Goal: Browse casually

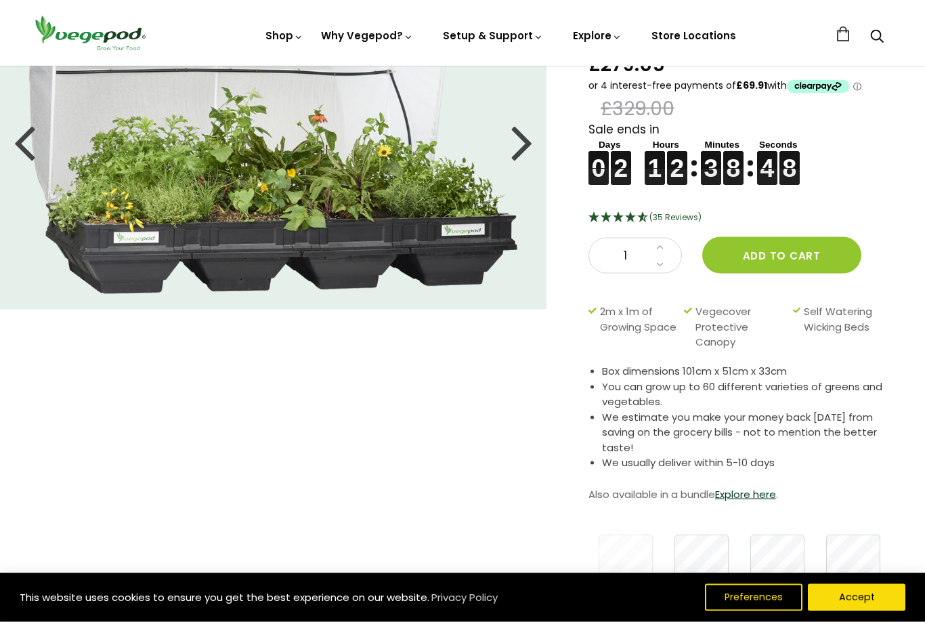
scroll to position [47, 0]
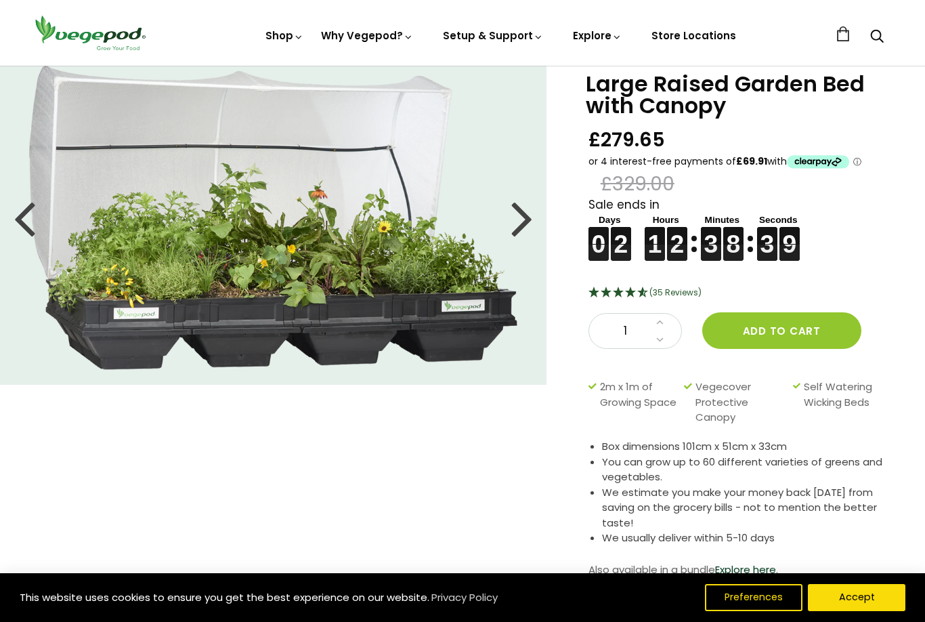
click at [463, 66] on img at bounding box center [463, 66] width 0 height 0
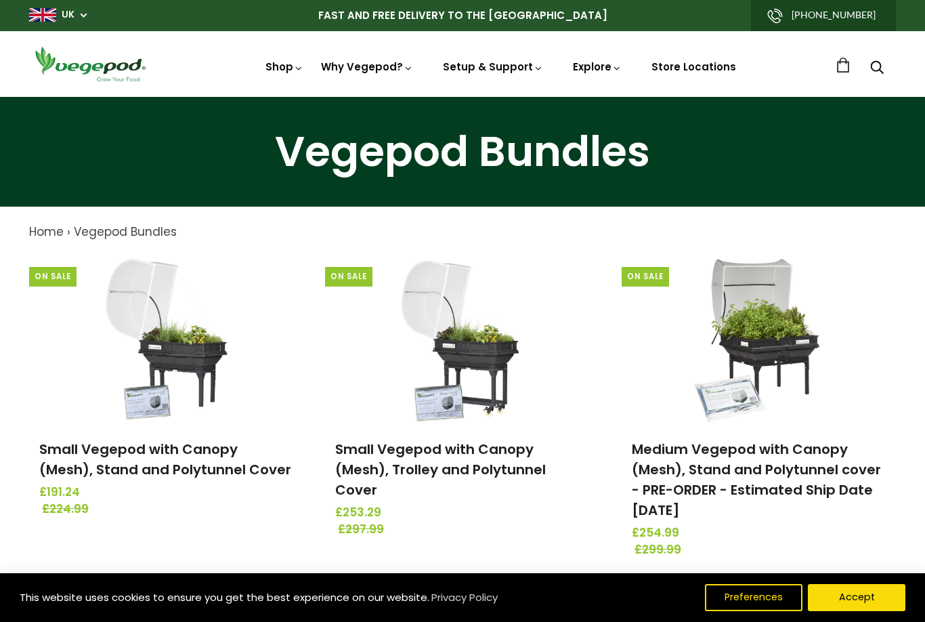
click at [463, 97] on img at bounding box center [463, 97] width 0 height 0
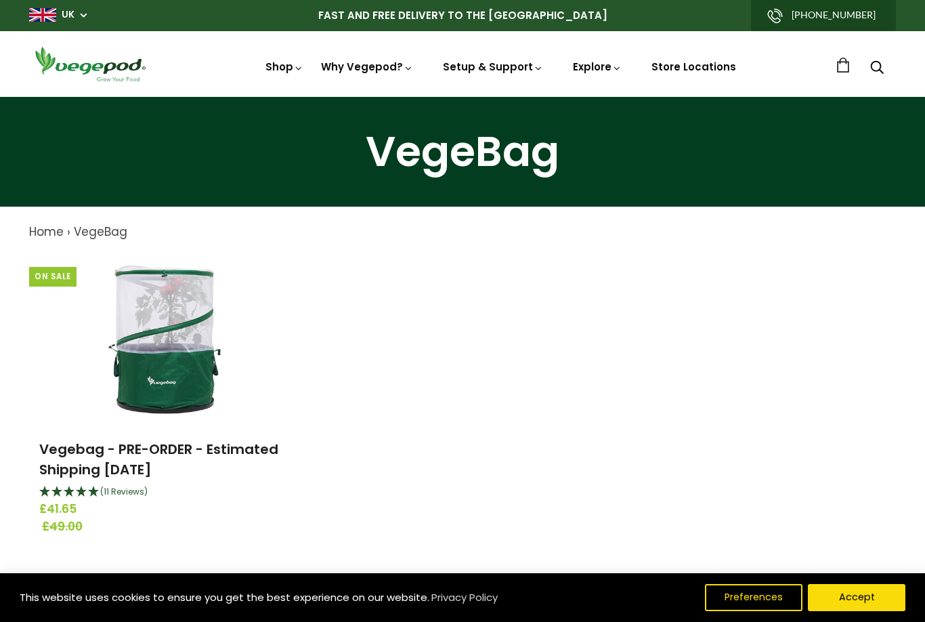
click at [165, 359] on img at bounding box center [166, 339] width 169 height 169
